Goal: Navigation & Orientation: Find specific page/section

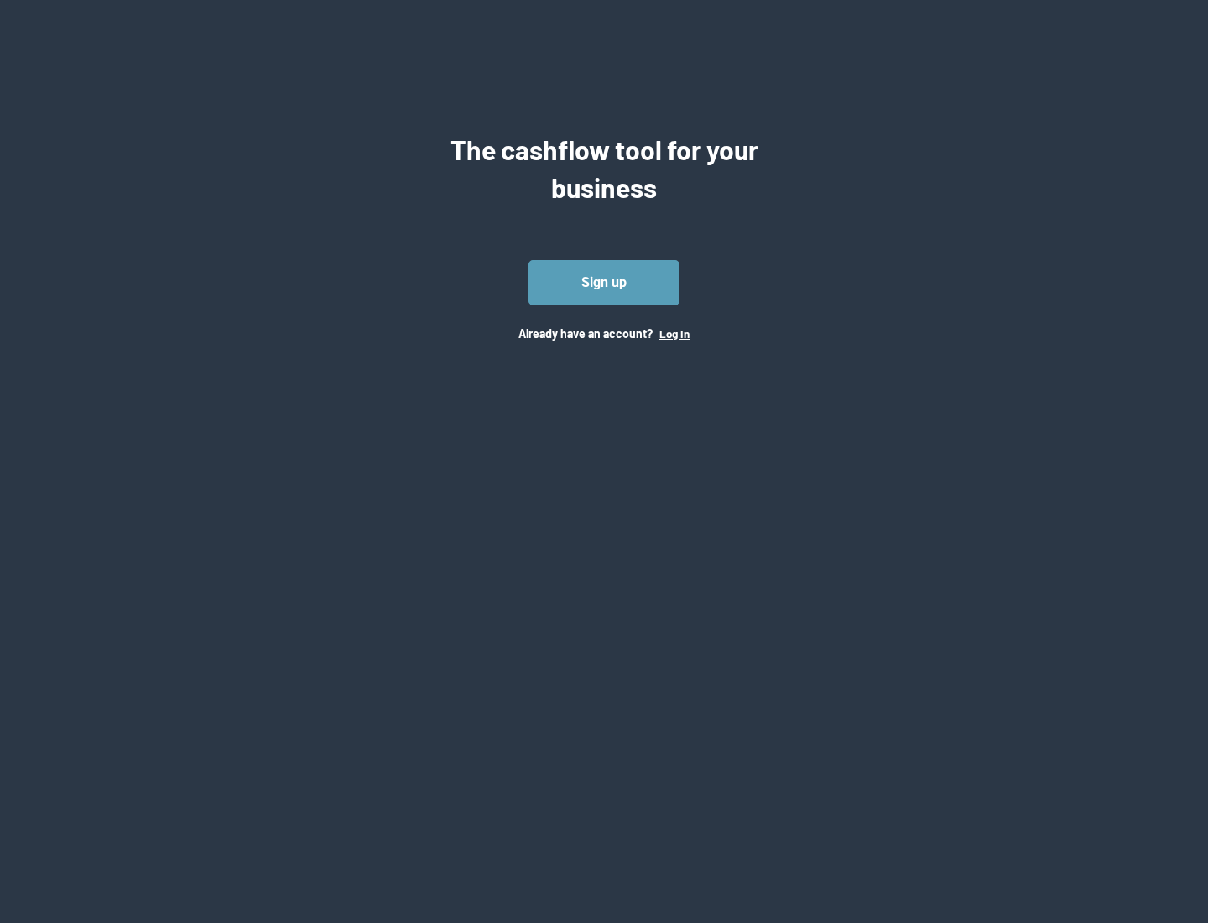
click at [674, 333] on button "Log In" at bounding box center [675, 333] width 30 height 13
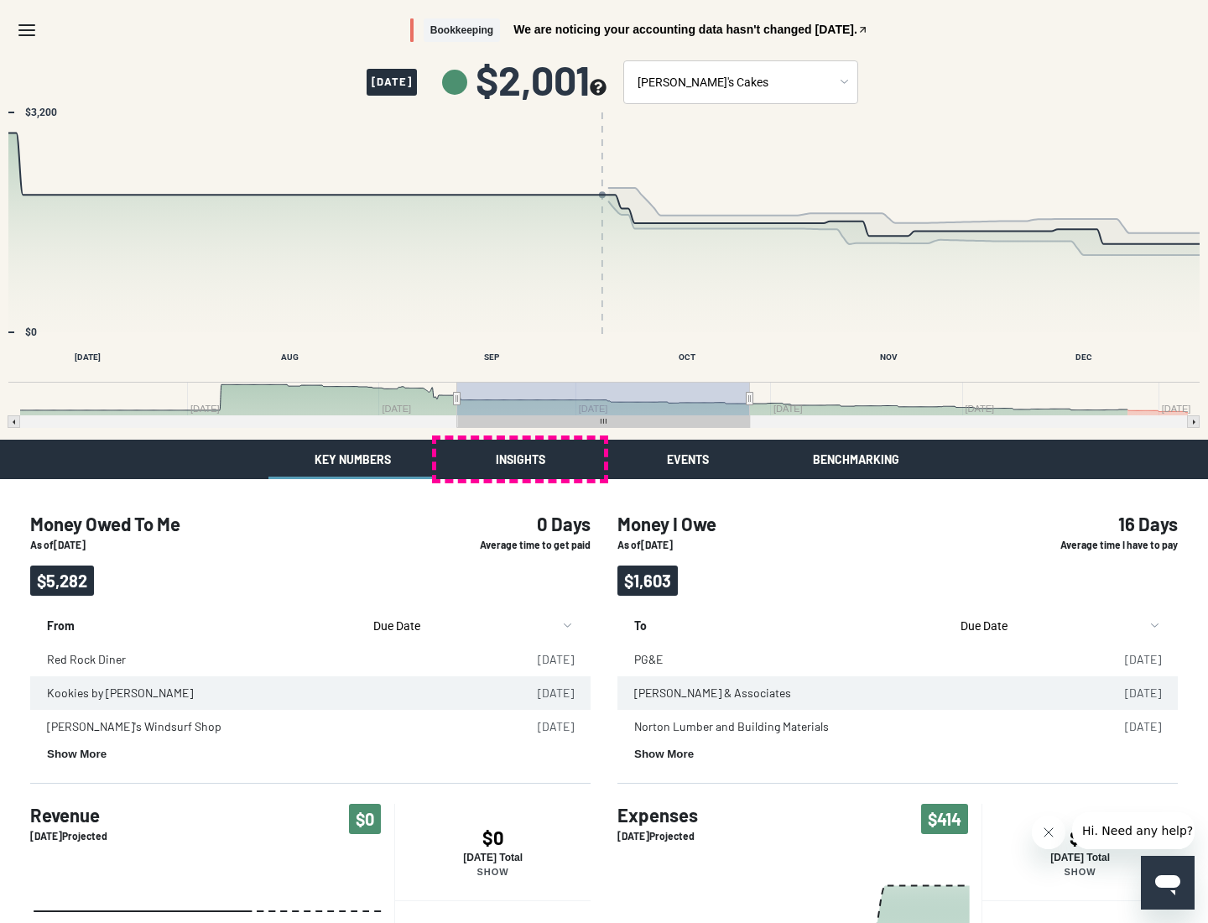
click at [520, 459] on button "Insights" at bounding box center [520, 459] width 168 height 39
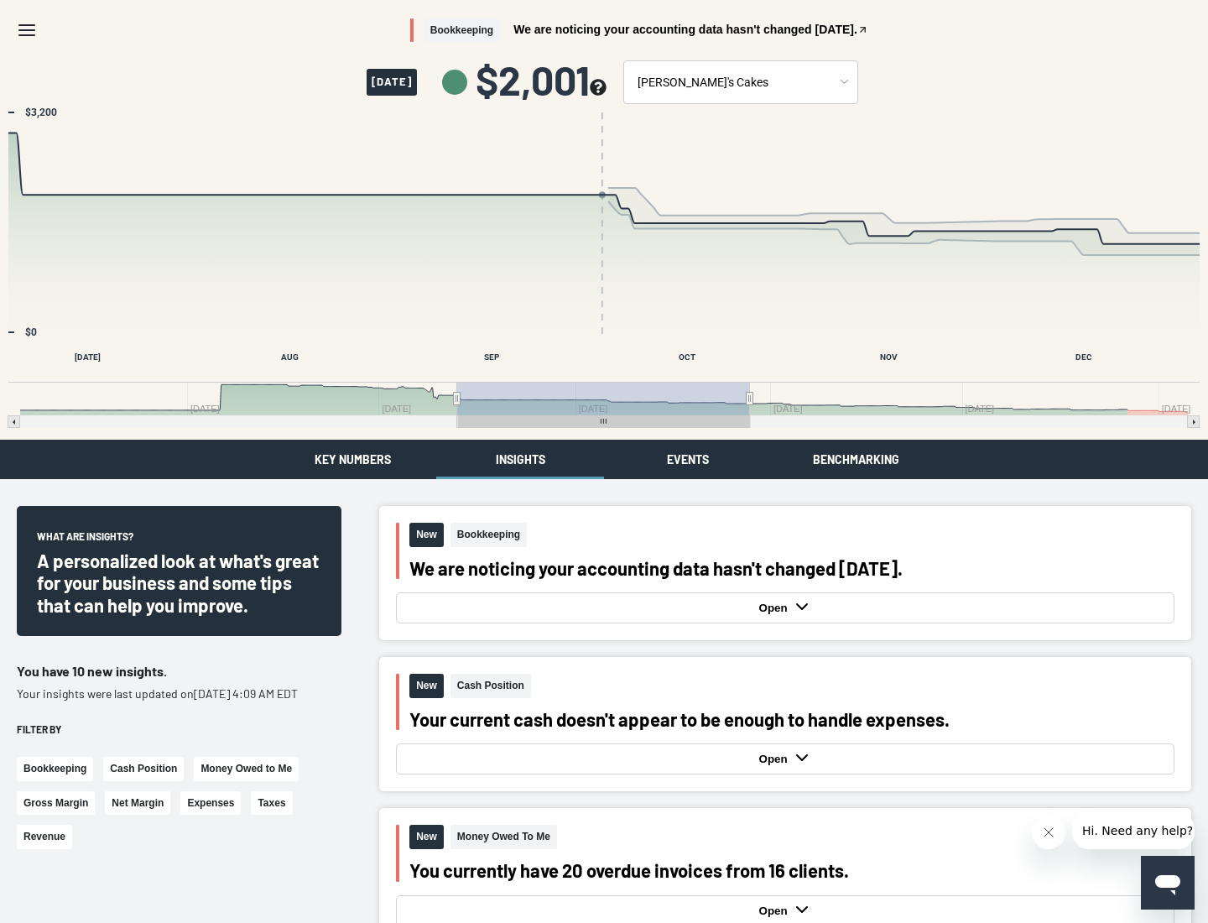
click at [688, 459] on button "Events" at bounding box center [688, 459] width 168 height 39
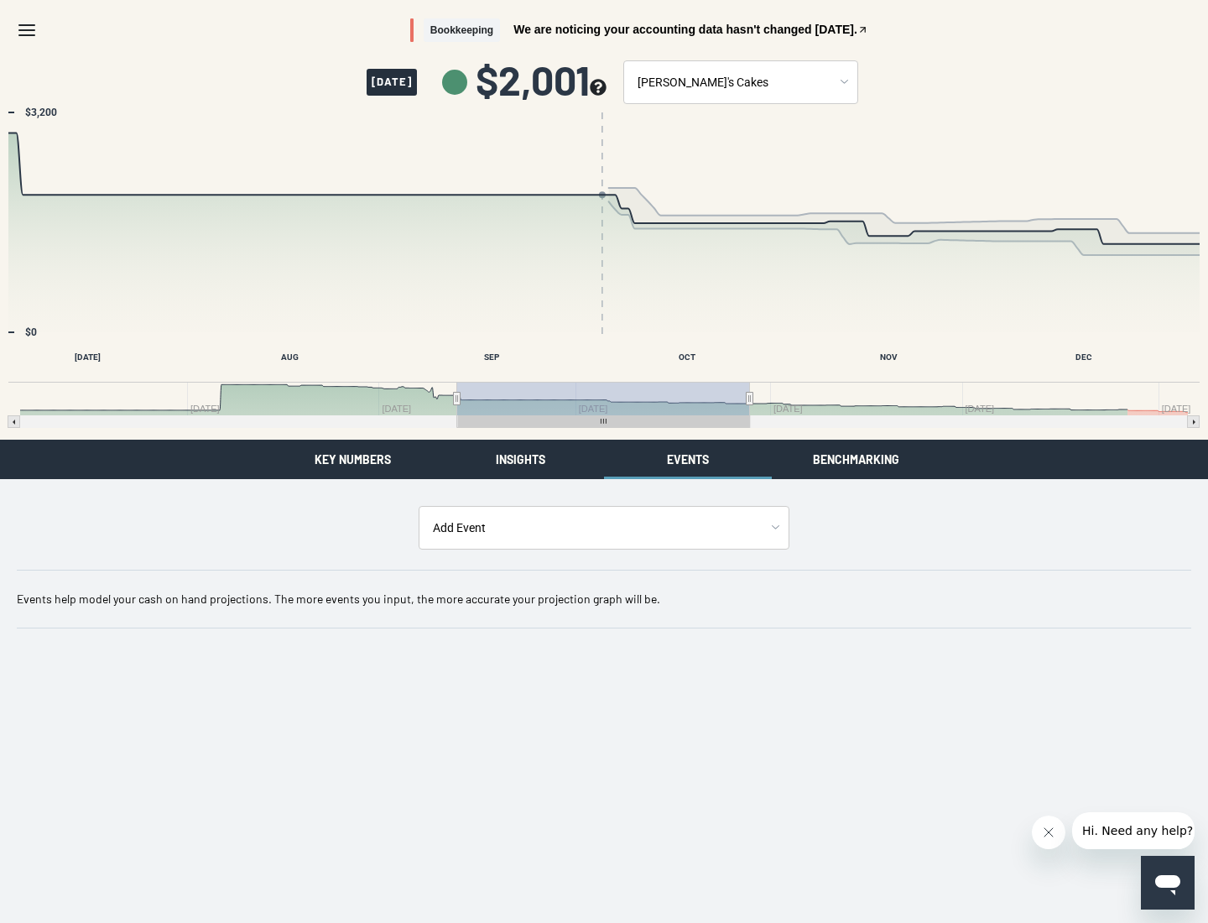
click at [856, 459] on button "Benchmarking" at bounding box center [856, 459] width 168 height 39
